Goal: Task Accomplishment & Management: Use online tool/utility

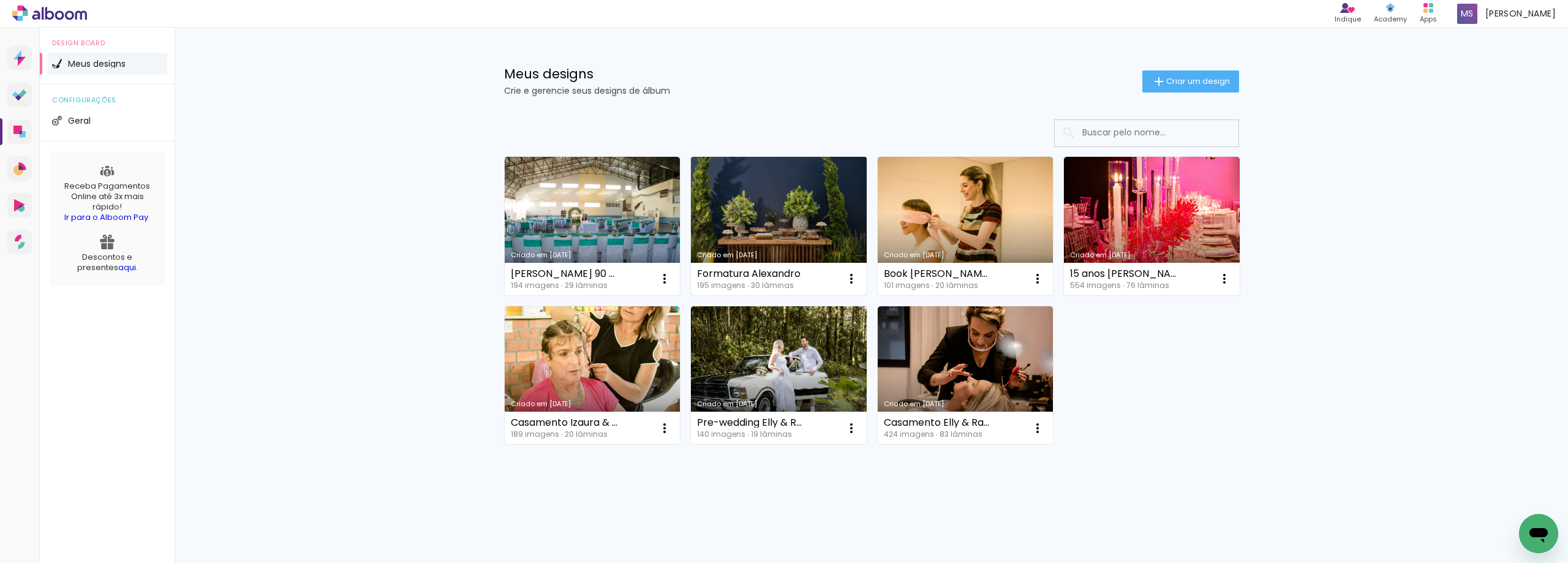
click at [763, 243] on link "Criado em [DATE]" at bounding box center [778, 225] width 176 height 138
